Goal: Transaction & Acquisition: Purchase product/service

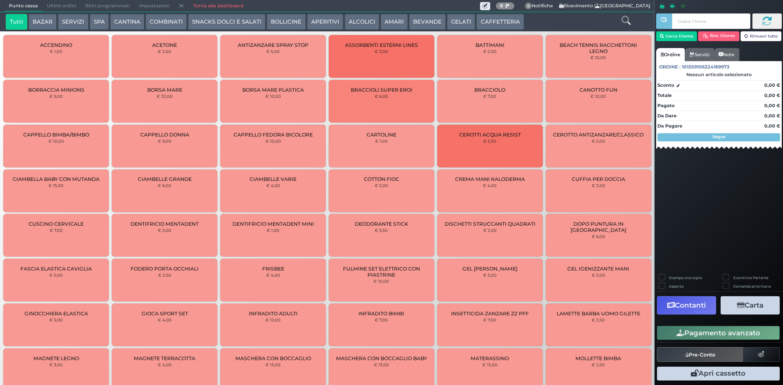
click at [484, 24] on button "CAFFETTERIA" at bounding box center [499, 22] width 47 height 16
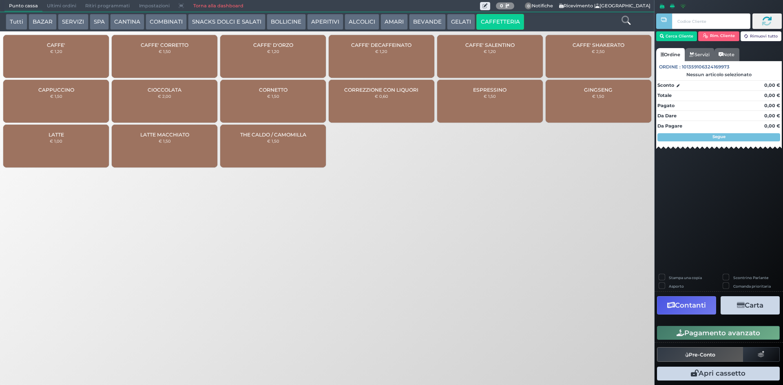
click at [378, 53] on small "€ 1,20" at bounding box center [381, 51] width 12 height 5
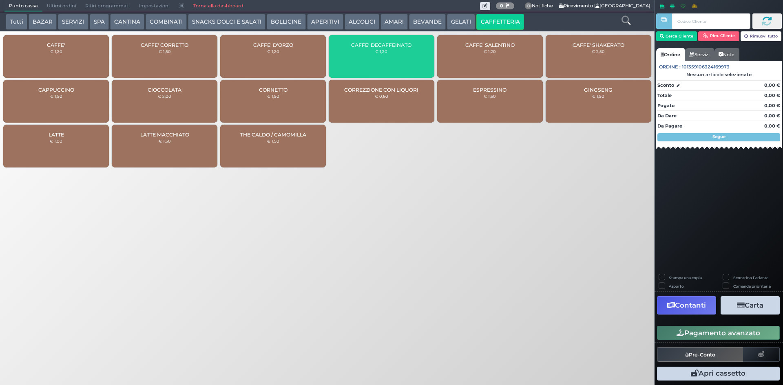
click at [75, 42] on div "CAFFE' € 1,20" at bounding box center [56, 56] width 106 height 43
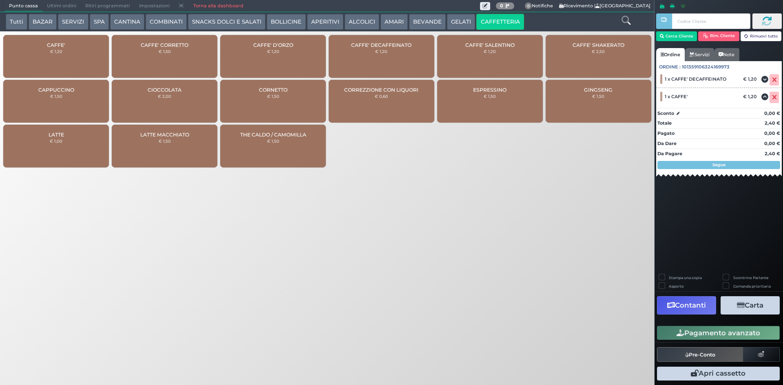
click at [726, 334] on button "Pagamento avanzato" at bounding box center [718, 333] width 123 height 14
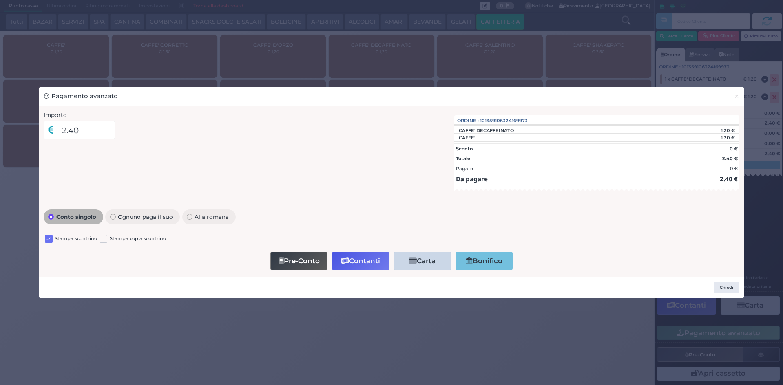
click at [46, 239] on label at bounding box center [49, 239] width 8 height 8
click at [0, 0] on input "checkbox" at bounding box center [0, 0] width 0 height 0
click at [353, 258] on button "Contanti" at bounding box center [360, 261] width 57 height 18
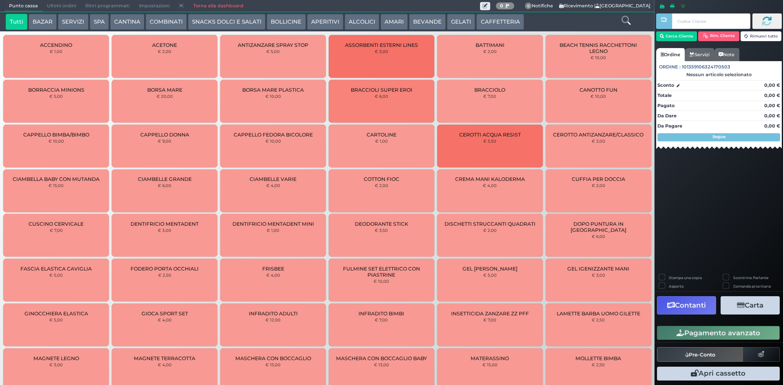
click at [367, 27] on button "ALCOLICI" at bounding box center [362, 22] width 35 height 16
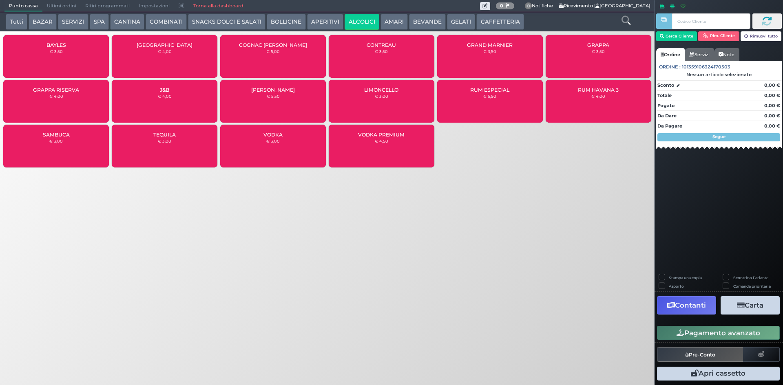
click at [390, 19] on button "AMARI" at bounding box center [393, 22] width 27 height 16
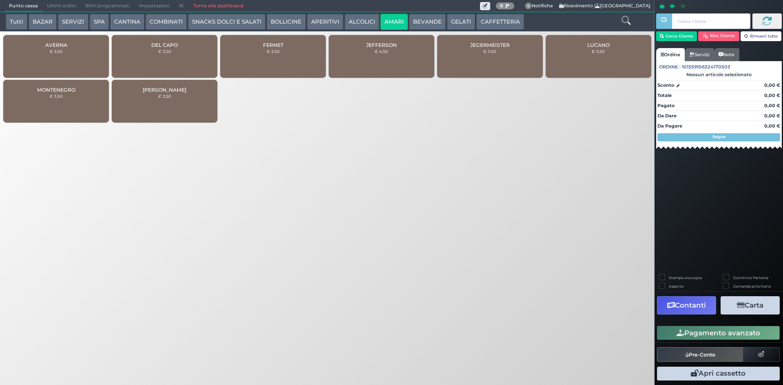
click at [627, 18] on icon at bounding box center [625, 20] width 9 height 9
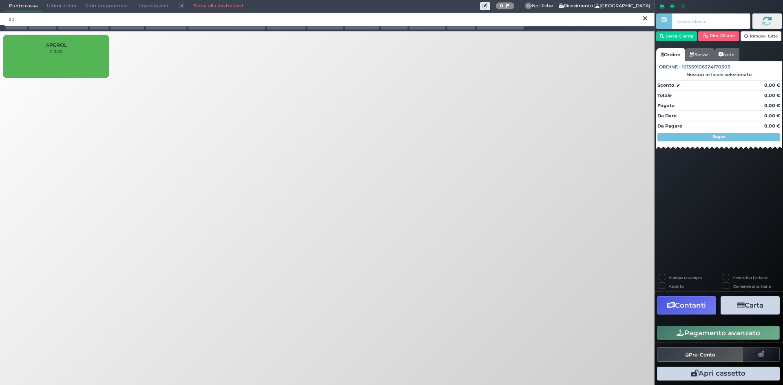
type input "a"
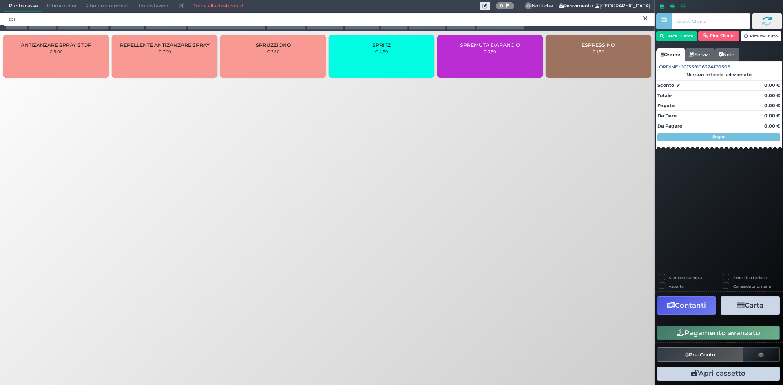
type input "spr"
click at [424, 67] on div "SPRITZ € 4,50" at bounding box center [382, 56] width 106 height 43
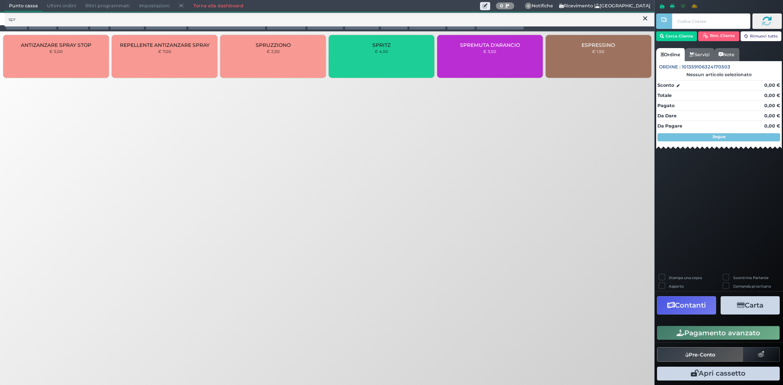
click at [424, 67] on div "SPRITZ € 4,50" at bounding box center [382, 56] width 106 height 43
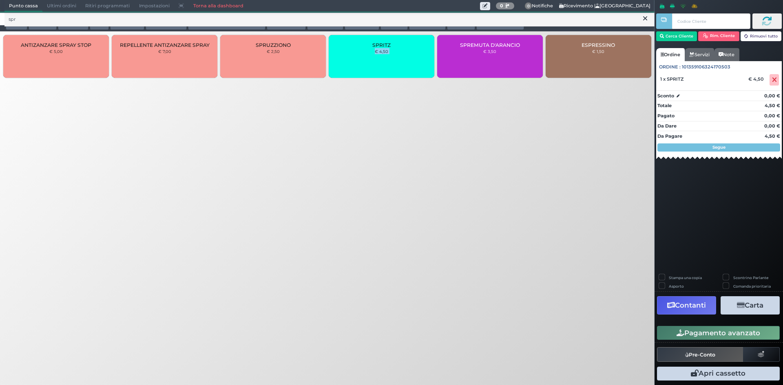
click at [424, 67] on div "SPRITZ € 4,50" at bounding box center [382, 56] width 106 height 43
click at [692, 276] on label "Stampa una copia" at bounding box center [685, 277] width 33 height 5
checkbox input "true"
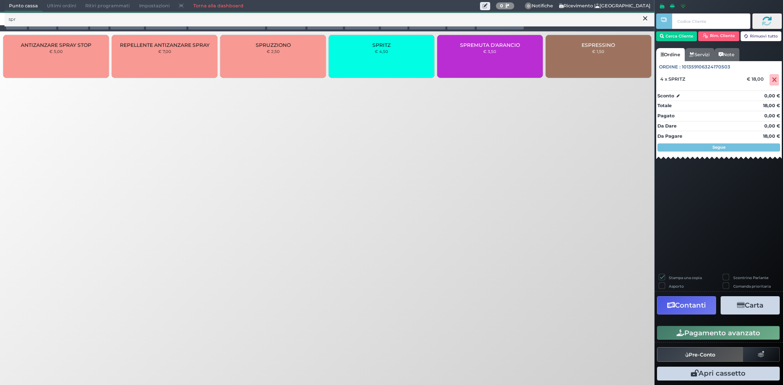
click at [744, 303] on button "Carta" at bounding box center [749, 305] width 59 height 18
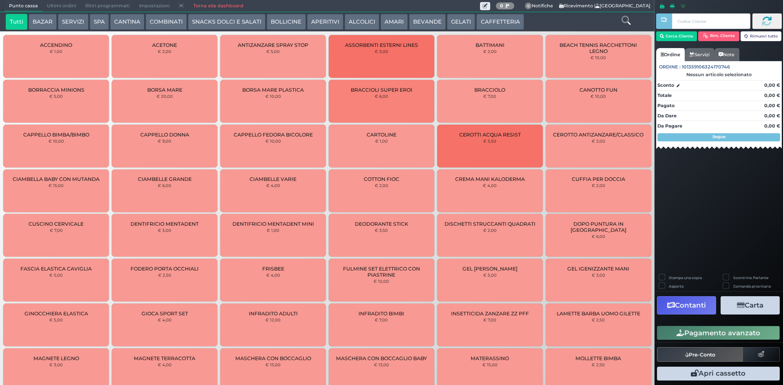
click at [428, 18] on button "BEVANDE" at bounding box center [427, 22] width 37 height 16
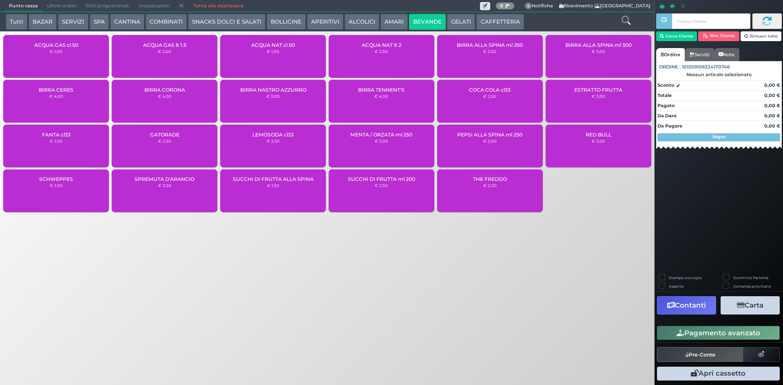
click at [365, 57] on div "ACQUA NAT lt 2 € 2,50" at bounding box center [382, 56] width 106 height 43
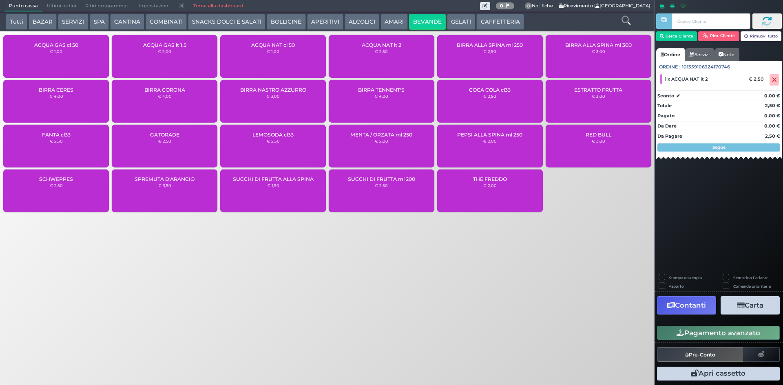
click at [713, 330] on button "Pagamento avanzato" at bounding box center [718, 333] width 123 height 14
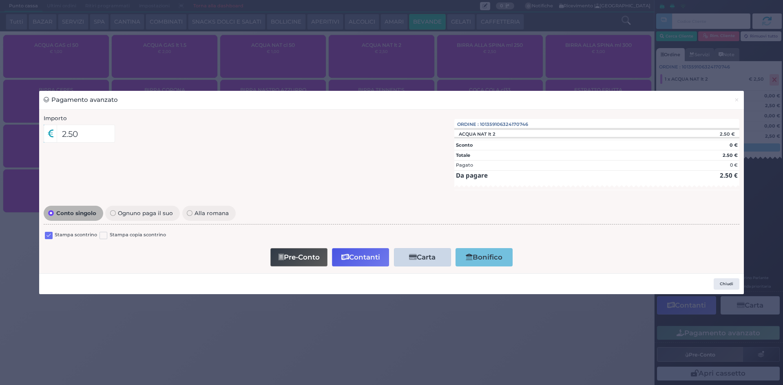
click at [51, 234] on label at bounding box center [49, 236] width 8 height 8
click at [0, 0] on input "checkbox" at bounding box center [0, 0] width 0 height 0
click at [357, 258] on button "Contanti" at bounding box center [360, 257] width 57 height 18
